Goal: Check status: Check status

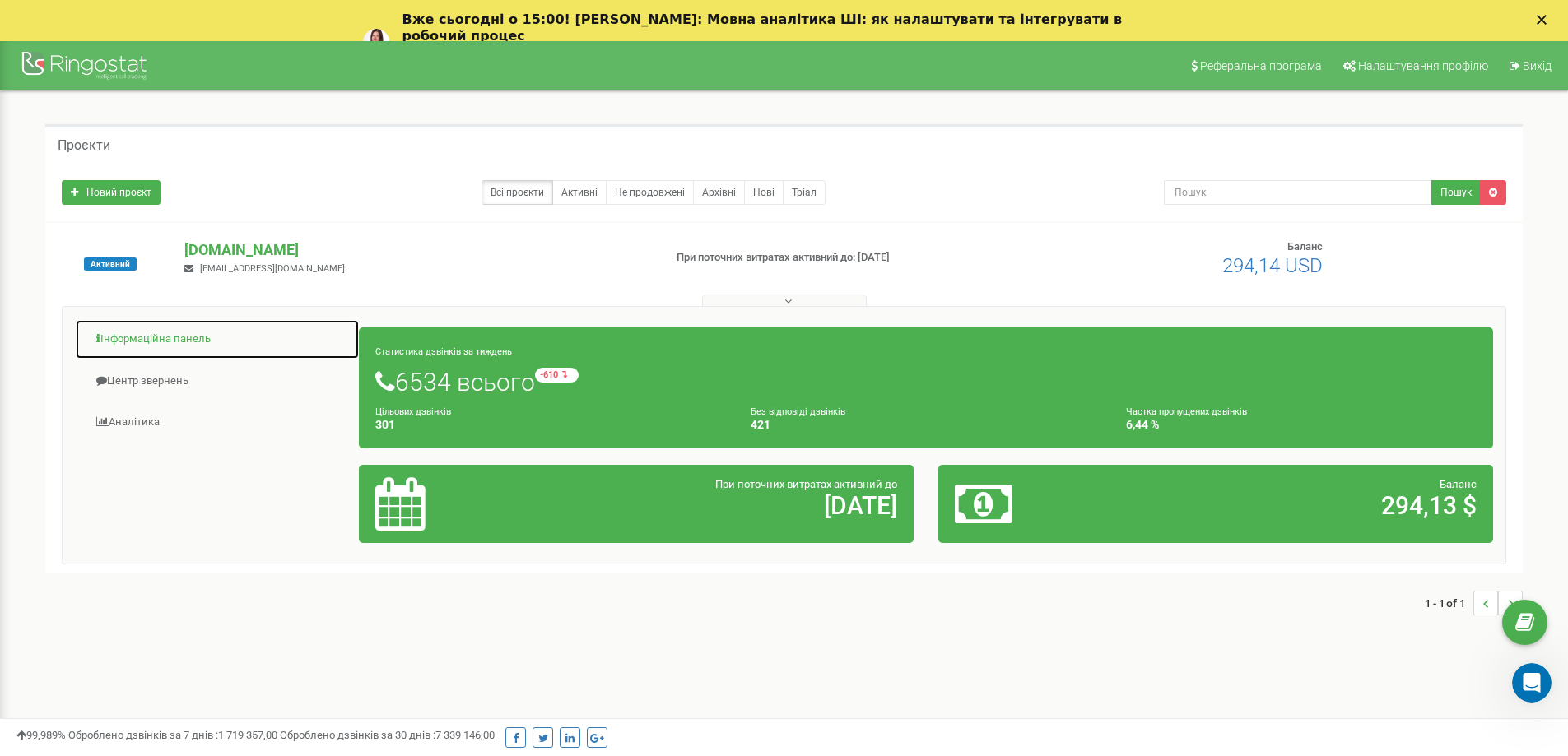
click at [167, 339] on link "Інформаційна панель" at bounding box center [217, 339] width 285 height 40
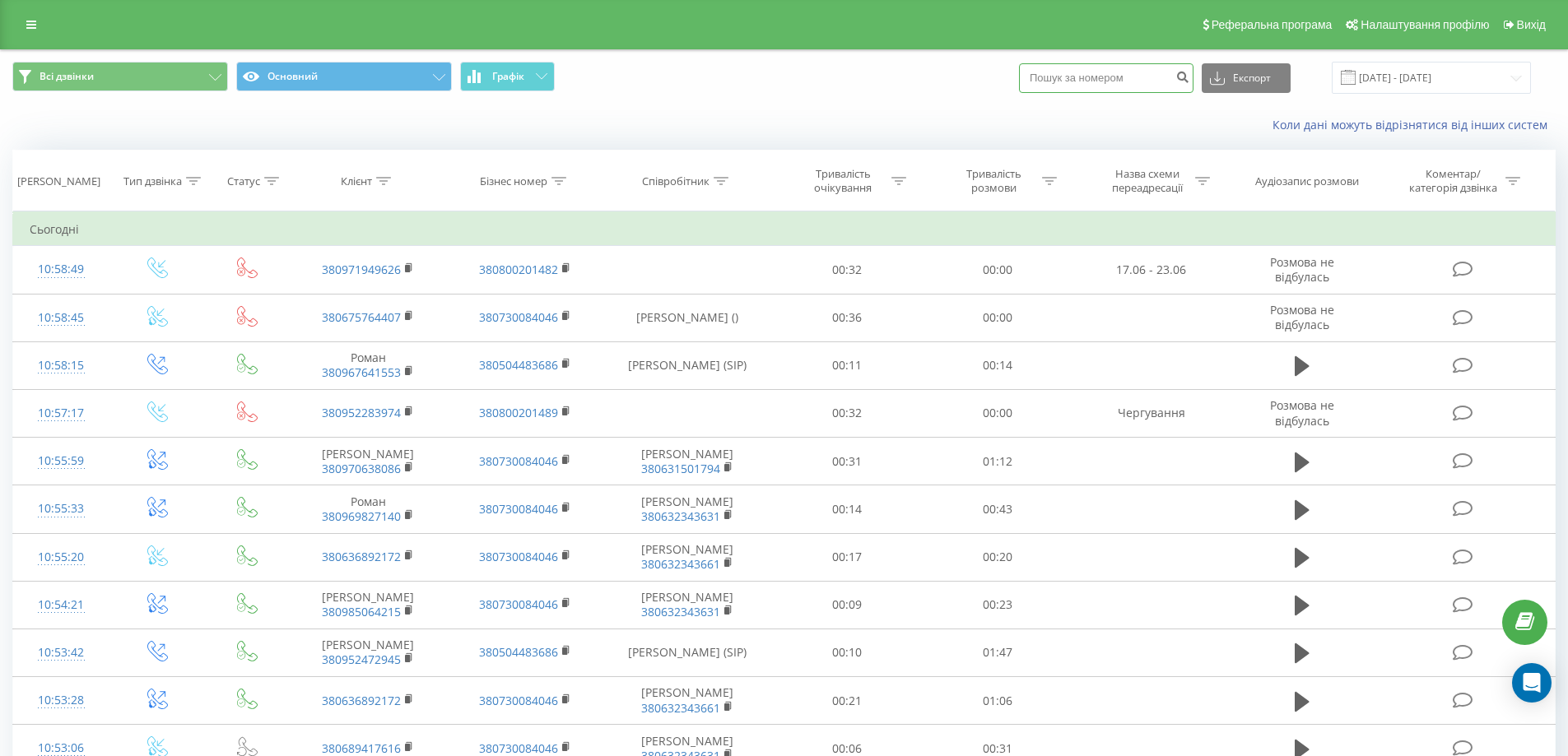
click at [1108, 63] on input at bounding box center [1106, 78] width 175 height 30
paste input "380971949626"
type input "380971949626"
click at [1189, 80] on icon "submit" at bounding box center [1182, 75] width 14 height 10
